Goal: Information Seeking & Learning: Learn about a topic

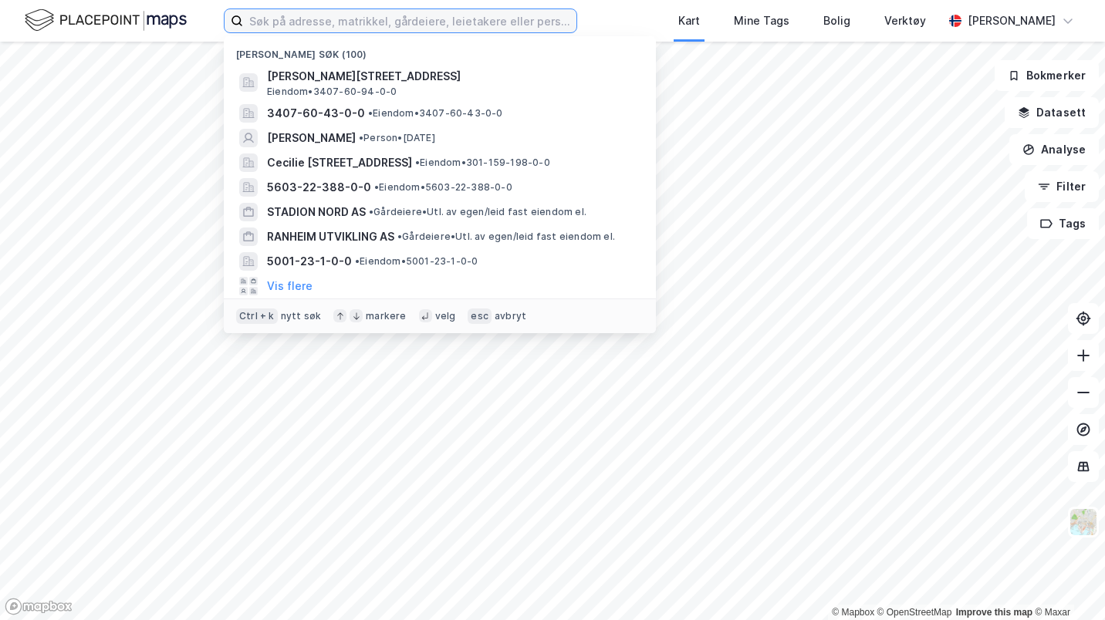
click at [403, 25] on input at bounding box center [409, 20] width 333 height 23
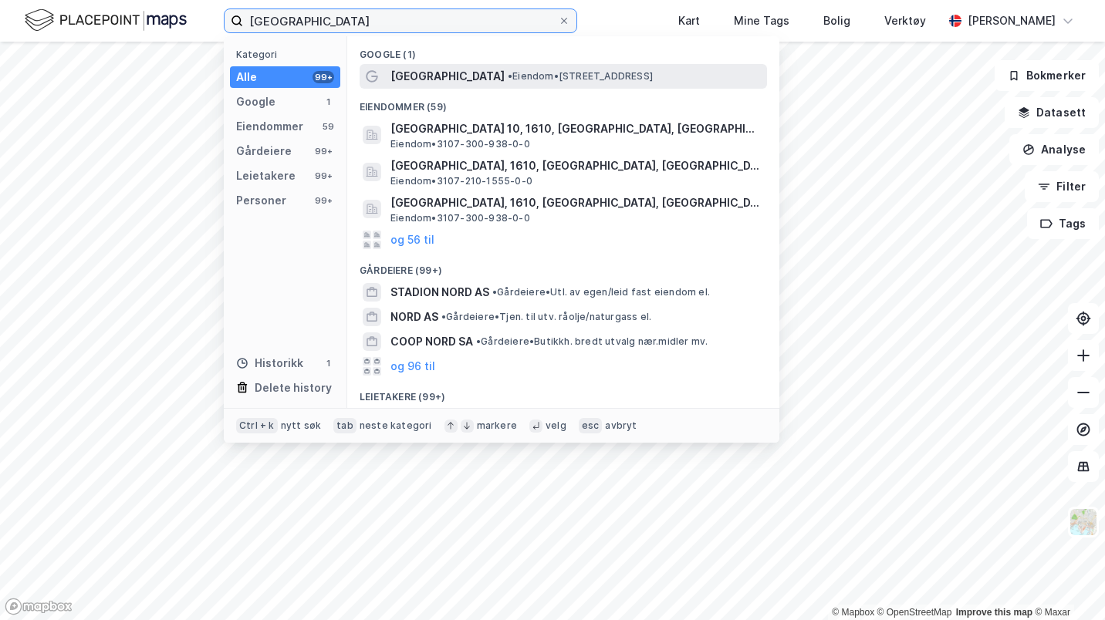
type input "[GEOGRAPHIC_DATA]"
click at [464, 68] on div "[GEOGRAPHIC_DATA] • Eiendom • [STREET_ADDRESS]" at bounding box center [578, 76] width 374 height 19
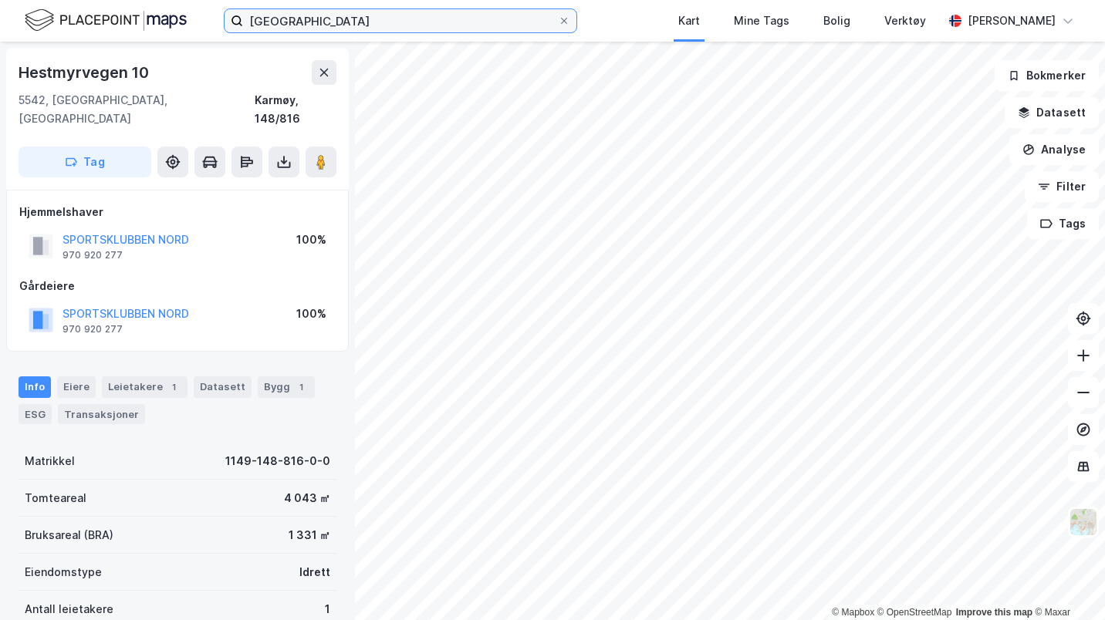
click at [436, 29] on input "[GEOGRAPHIC_DATA]" at bounding box center [400, 20] width 315 height 23
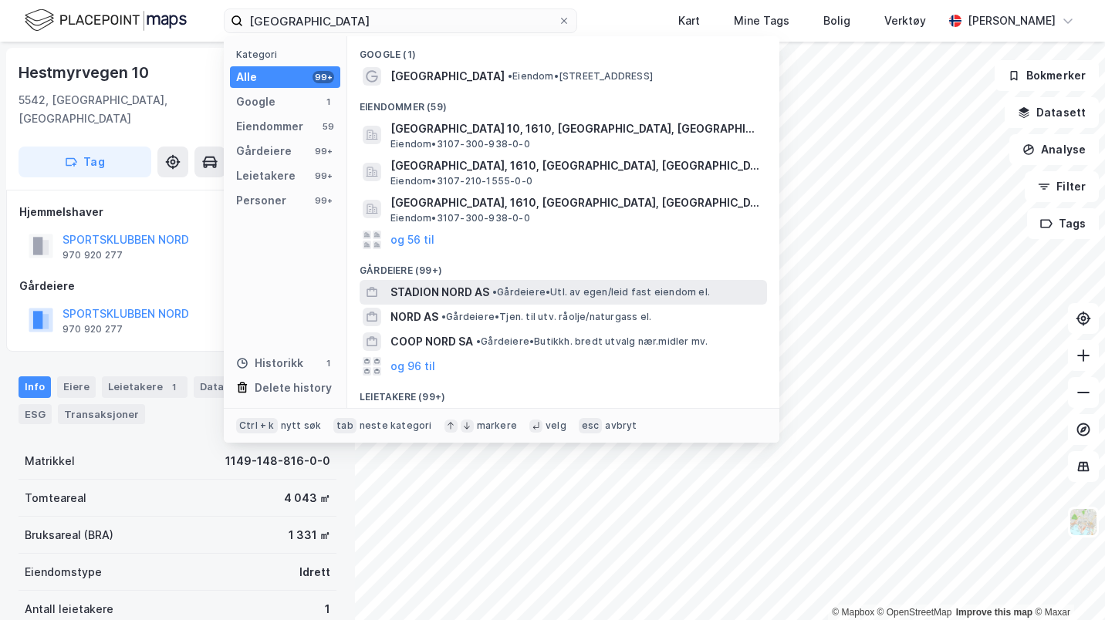
click at [513, 285] on div "STADION NORD AS • [PERSON_NAME]. av egen/leid fast eiendom el." at bounding box center [578, 292] width 374 height 19
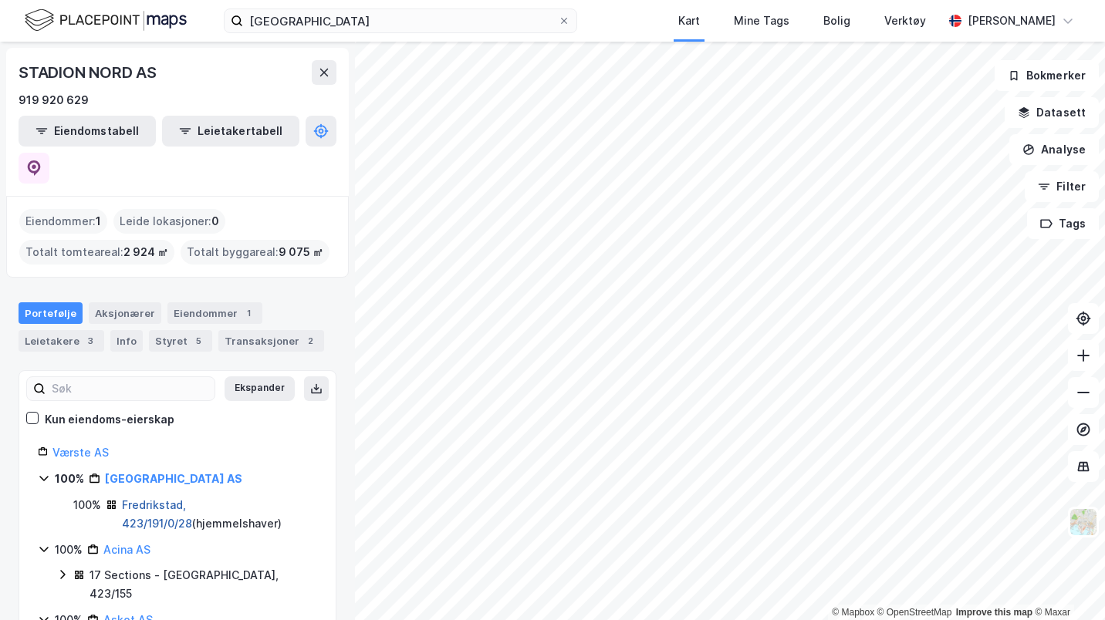
click at [192, 499] on link "Fredrikstad, 423/191/0/28" at bounding box center [157, 515] width 70 height 32
